Goal: Task Accomplishment & Management: Complete application form

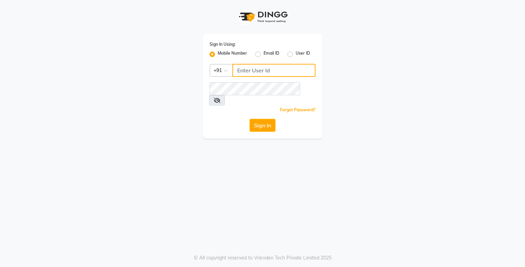
click at [245, 70] on input "Username" at bounding box center [273, 70] width 83 height 13
type input "9919507647"
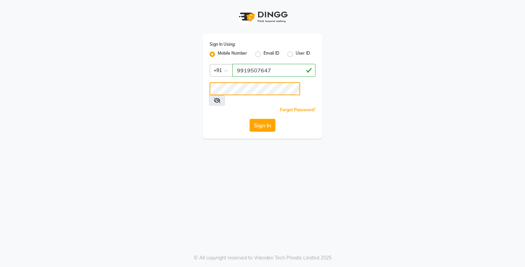
click at [249, 119] on button "Sign In" at bounding box center [262, 125] width 26 height 13
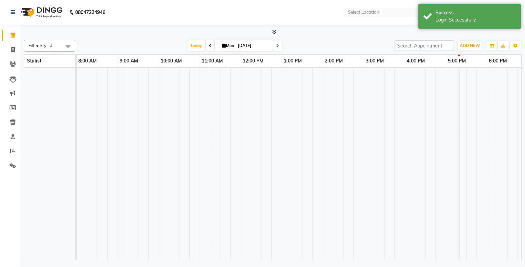
select select "en"
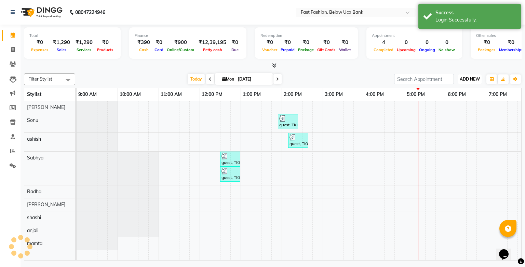
click at [467, 79] on span "ADD NEW" at bounding box center [470, 79] width 20 height 5
click at [452, 100] on link "Add Invoice" at bounding box center [454, 100] width 54 height 9
select select "service"
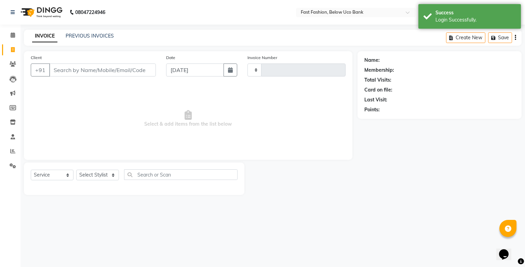
type input "1052"
select select "4228"
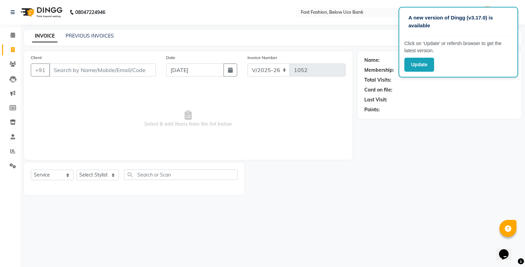
click at [86, 71] on input "Client" at bounding box center [102, 70] width 107 height 13
click at [416, 61] on button "Update" at bounding box center [419, 65] width 30 height 14
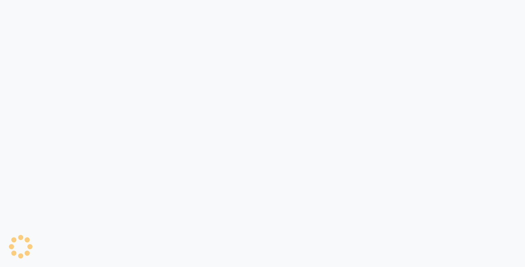
select select "service"
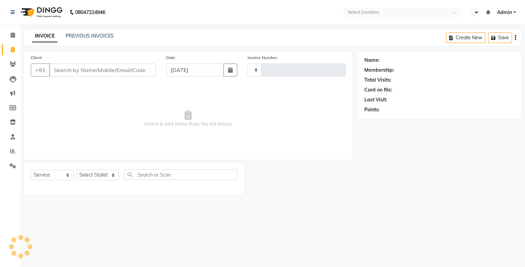
type input "1052"
select select "en"
select select "4228"
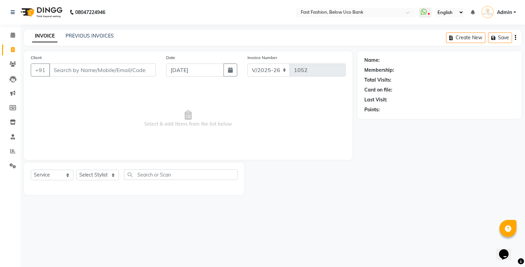
click at [83, 70] on input "Client" at bounding box center [102, 70] width 107 height 13
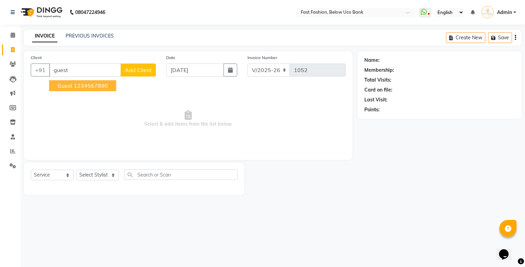
click at [78, 86] on ngb-highlight "1234567890" at bounding box center [91, 85] width 34 height 7
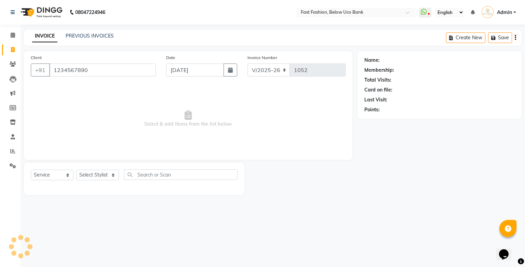
type input "1234567890"
click at [110, 176] on select "Select Stylist ali anjali ashish golu mamta neetu Radha Sabhya Salman shashi So…" at bounding box center [97, 175] width 43 height 11
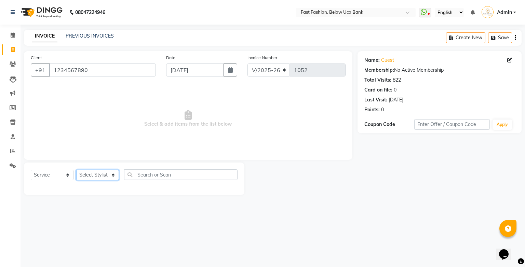
select select "22049"
click at [76, 170] on select "Select Stylist ali anjali ashish golu mamta neetu Radha Sabhya Salman shashi So…" at bounding box center [97, 175] width 43 height 11
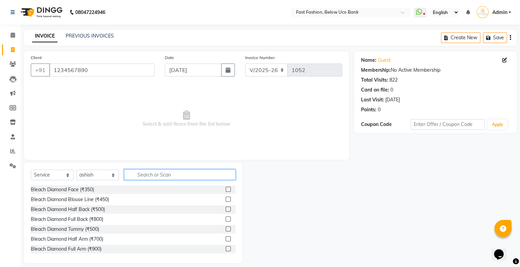
click at [164, 176] on input "text" at bounding box center [179, 174] width 111 height 11
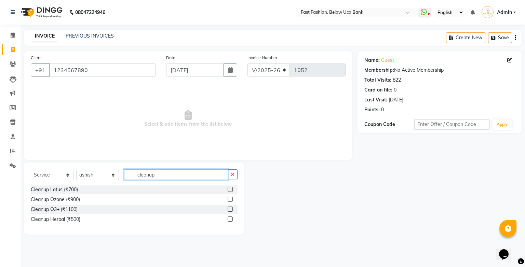
type input "cleanup"
click at [230, 209] on label at bounding box center [230, 209] width 5 height 5
click at [230, 209] on input "checkbox" at bounding box center [230, 209] width 4 height 4
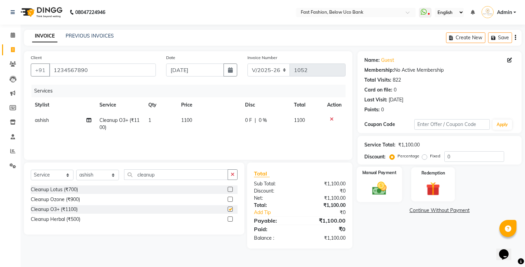
checkbox input "false"
drag, startPoint x: 379, startPoint y: 182, endPoint x: 395, endPoint y: 197, distance: 22.0
click at [379, 183] on img at bounding box center [378, 188] width 23 height 16
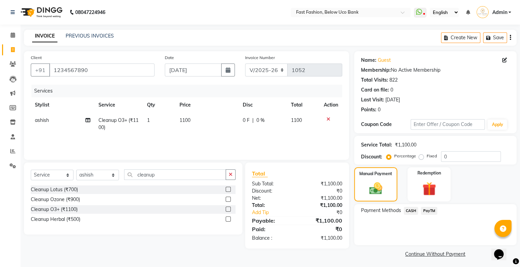
click at [411, 212] on span "CASH" at bounding box center [410, 211] width 15 height 8
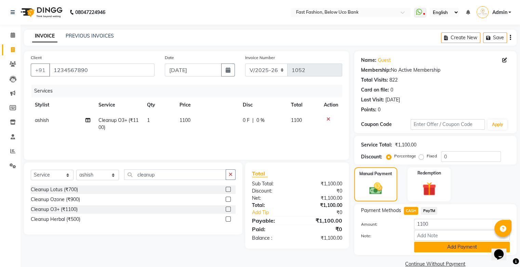
click at [443, 249] on button "Add Payment" at bounding box center [462, 247] width 96 height 11
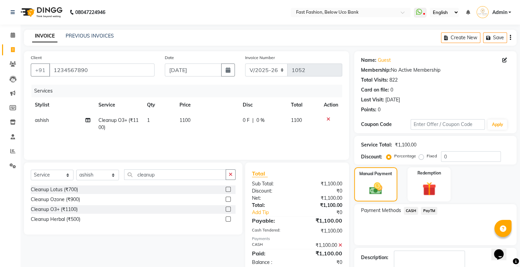
scroll to position [30, 0]
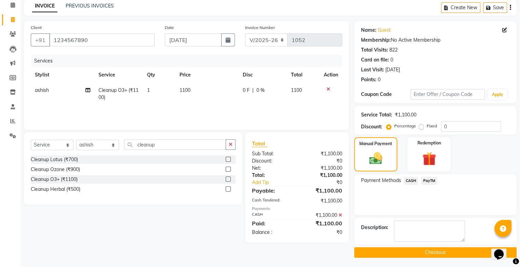
click at [443, 250] on button "Checkout" at bounding box center [435, 252] width 162 height 11
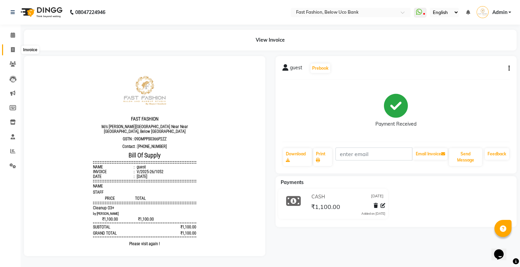
click at [13, 51] on icon at bounding box center [13, 49] width 4 height 5
select select "4228"
select select "service"
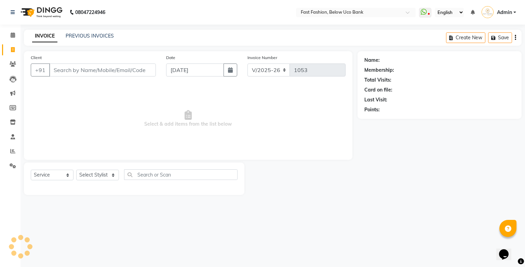
click at [74, 72] on input "Client" at bounding box center [102, 70] width 107 height 13
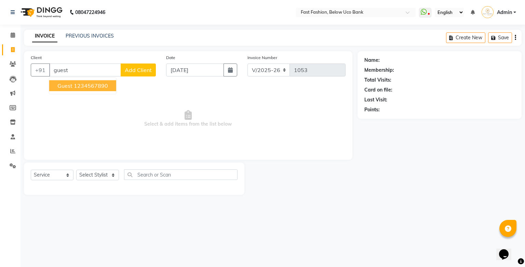
click at [69, 84] on span "guest" at bounding box center [64, 85] width 15 height 7
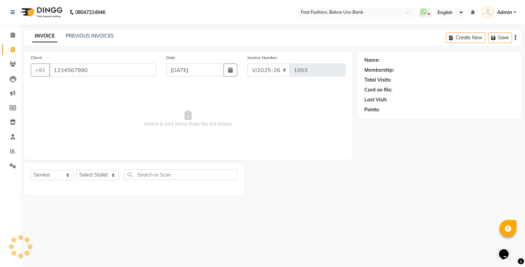
type input "1234567890"
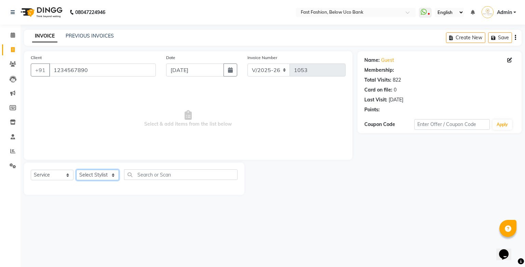
click at [111, 174] on select "Select Stylist ali anjali ashish golu mamta neetu Radha Sabhya Salman shashi So…" at bounding box center [97, 175] width 43 height 11
select select "22048"
click at [76, 170] on select "Select Stylist ali anjali ashish golu mamta neetu Radha Sabhya Salman shashi So…" at bounding box center [97, 175] width 43 height 11
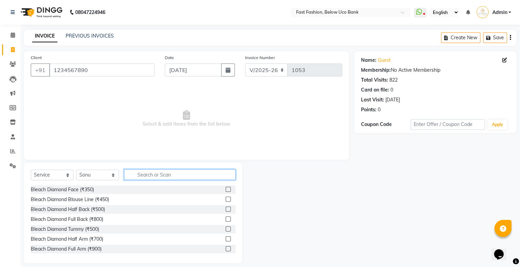
click at [155, 174] on input "text" at bounding box center [179, 174] width 111 height 11
type input "hair"
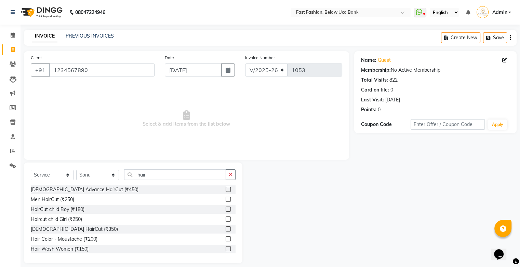
click at [225, 231] on label at bounding box center [227, 229] width 5 height 5
click at [225, 231] on input "checkbox" at bounding box center [227, 229] width 4 height 4
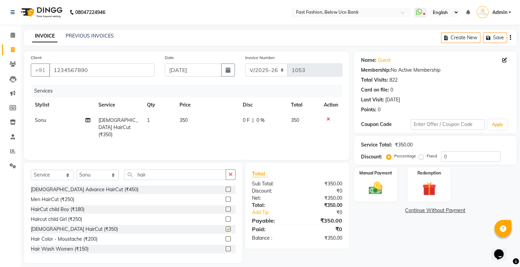
checkbox input "false"
click at [374, 188] on img at bounding box center [375, 188] width 23 height 16
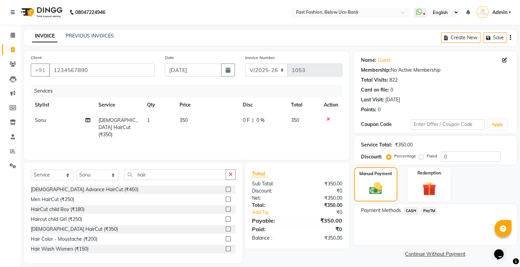
click at [426, 209] on span "PayTM" at bounding box center [429, 211] width 16 height 8
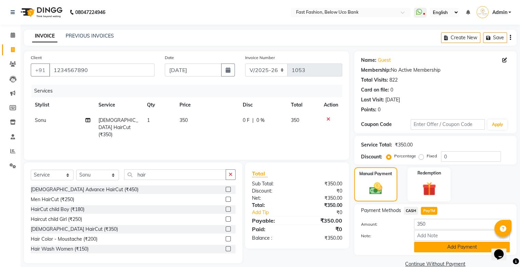
click at [436, 250] on button "Add Payment" at bounding box center [462, 247] width 96 height 11
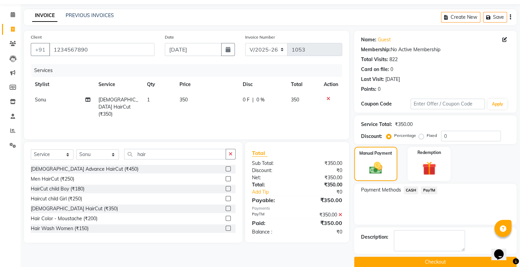
scroll to position [30, 0]
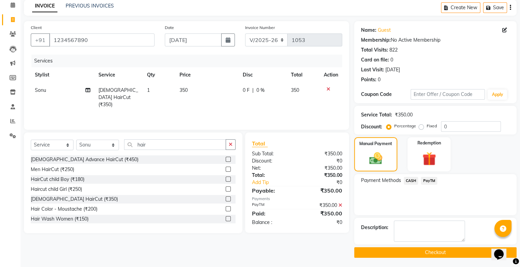
click at [425, 250] on button "Checkout" at bounding box center [435, 252] width 162 height 11
